Goal: Information Seeking & Learning: Check status

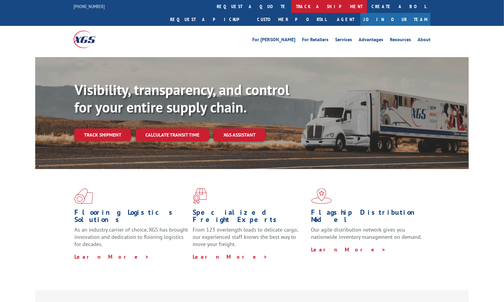
click at [292, 4] on link "track a shipment" at bounding box center [330, 6] width 76 height 13
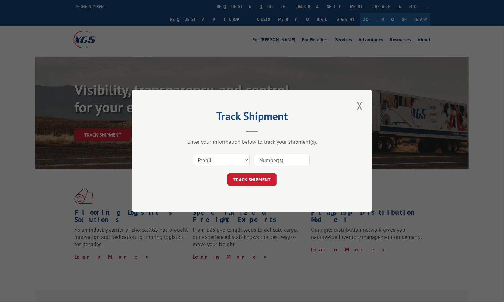
click at [293, 164] on input at bounding box center [281, 160] width 55 height 13
type input "4182564"
click button "TRACK SHIPMENT" at bounding box center [251, 180] width 49 height 13
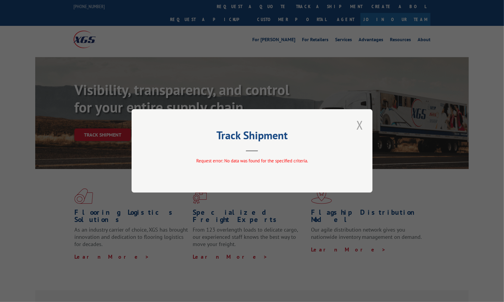
click at [362, 120] on button "Close modal" at bounding box center [360, 125] width 10 height 17
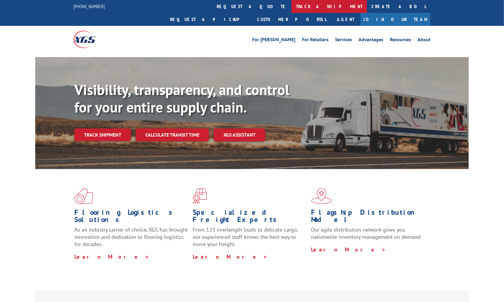
click at [292, 3] on link "track a shipment" at bounding box center [330, 6] width 76 height 13
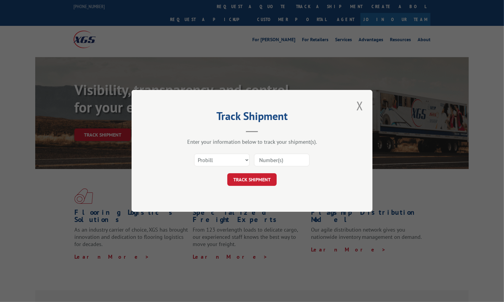
click at [277, 148] on div "Enter your information below to track your shipment(s). Select category... Prob…" at bounding box center [252, 163] width 181 height 48
click at [277, 154] on input at bounding box center [281, 160] width 55 height 13
click at [243, 159] on select "Select category... Probill BOL PO" at bounding box center [221, 160] width 55 height 13
select select "bol"
click at [194, 154] on select "Select category... Probill BOL PO" at bounding box center [221, 160] width 55 height 13
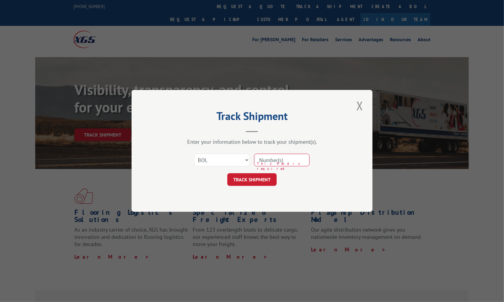
click at [277, 154] on input at bounding box center [281, 160] width 55 height 13
type input "418254"
click button "TRACK SHIPMENT" at bounding box center [251, 180] width 49 height 13
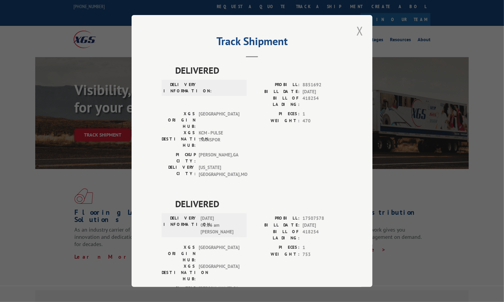
click at [359, 36] on button "Close modal" at bounding box center [360, 31] width 10 height 17
